Goal: Transaction & Acquisition: Book appointment/travel/reservation

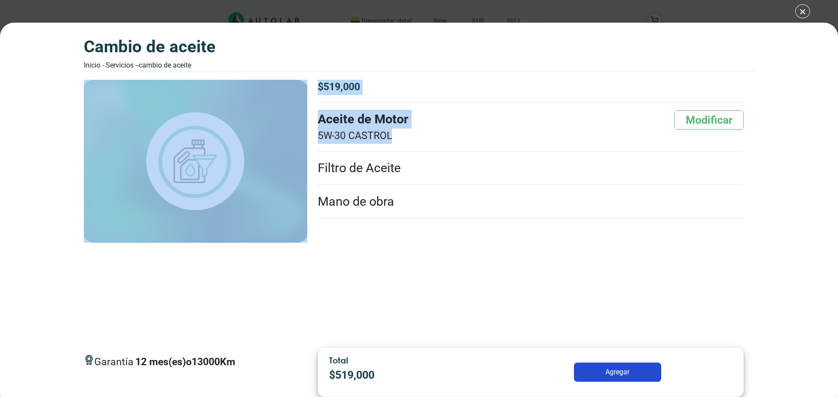
drag, startPoint x: 393, startPoint y: 139, endPoint x: 305, endPoint y: 145, distance: 87.5
click at [306, 141] on div "CAMBIO DE ACEITE Garantía 12 mes(es) o 13000 Km" at bounding box center [419, 206] width 670 height 270
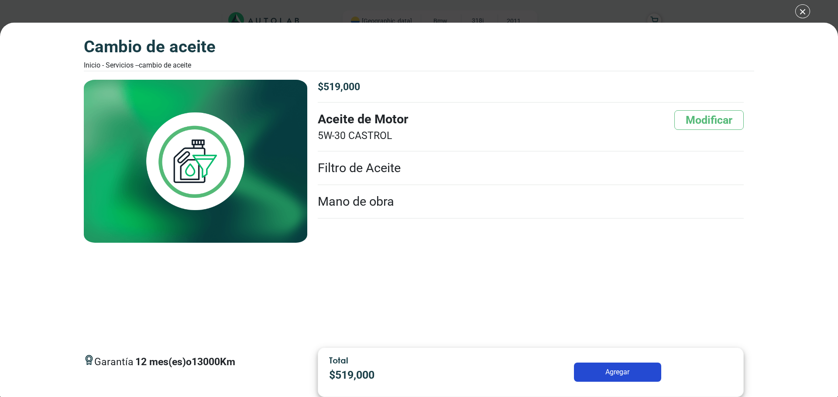
click at [422, 210] on li "Mano de obra" at bounding box center [531, 202] width 426 height 34
click at [418, 202] on li "Mano de obra" at bounding box center [531, 202] width 426 height 34
click at [365, 202] on li "Mano de obra" at bounding box center [531, 202] width 426 height 34
click at [367, 171] on li "Filtro de Aceite" at bounding box center [531, 169] width 426 height 34
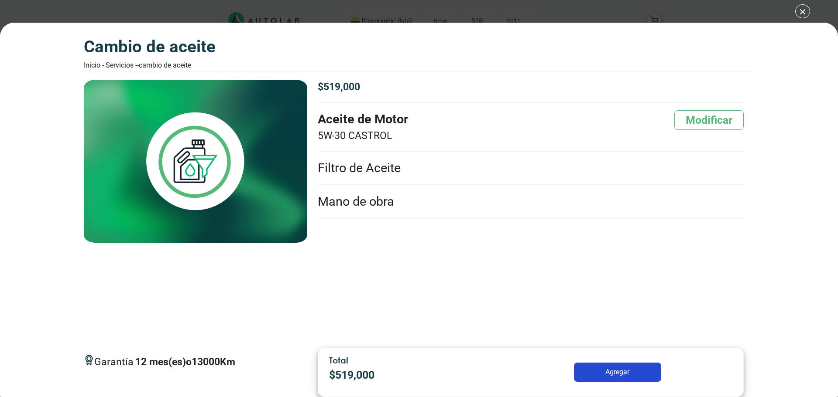
click at [366, 177] on li "Filtro de Aceite" at bounding box center [531, 169] width 426 height 34
click at [363, 222] on div "Garantía 12 mes(es) o 13000 Km $ 519,000 5W-30" at bounding box center [530, 210] width 447 height 261
drag, startPoint x: 199, startPoint y: 364, endPoint x: 242, endPoint y: 364, distance: 43.2
click at [242, 364] on div "Garantía 12 mes(es) o 13000 Km" at bounding box center [195, 362] width 223 height 29
click at [235, 368] on p "12 mes(es) o 13000 Km" at bounding box center [185, 362] width 100 height 15
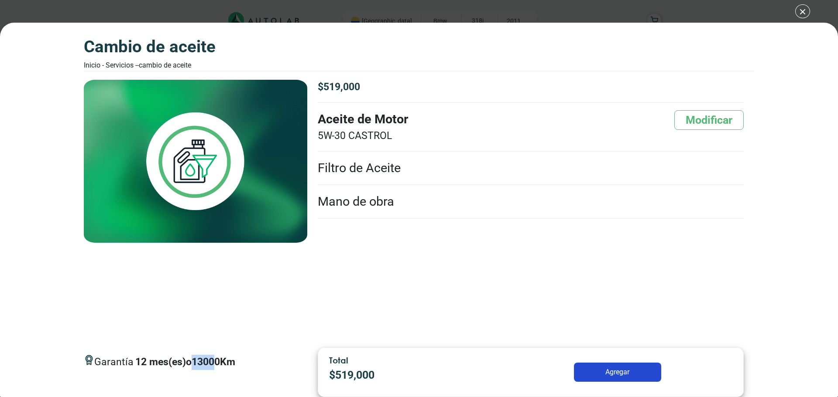
drag, startPoint x: 196, startPoint y: 365, endPoint x: 218, endPoint y: 364, distance: 21.4
click at [218, 364] on p "12 mes(es) o 13000 Km" at bounding box center [185, 362] width 100 height 15
click at [247, 368] on div "Garantía 12 mes(es) o 13000 Km" at bounding box center [195, 362] width 223 height 29
click at [704, 117] on button "Modificar" at bounding box center [708, 120] width 69 height 20
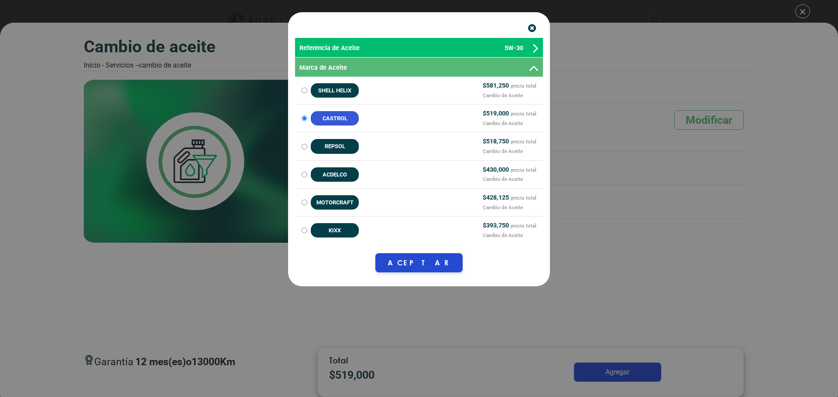
click at [532, 31] on icon "button" at bounding box center [532, 28] width 8 height 9
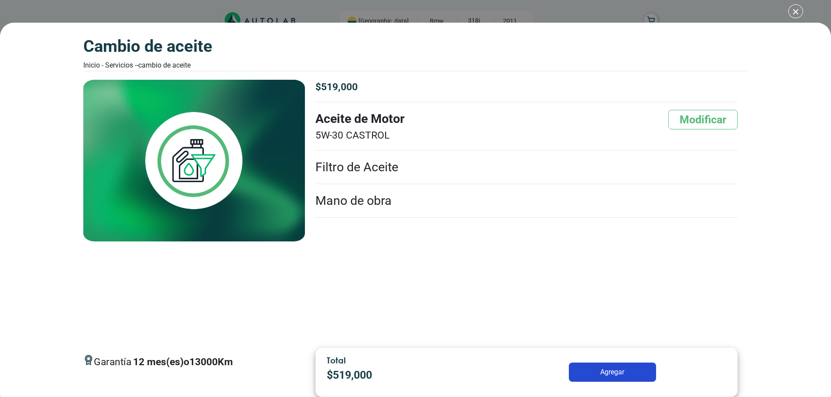
scroll to position [87, 0]
click at [798, 13] on div "CAMBIO DE ACEITE Inicio - Servicios - - CAMBIO DE ACEITE CAMBIO DE ACEITE 12 13…" at bounding box center [415, 198] width 831 height 397
